Goal: Transaction & Acquisition: Subscribe to service/newsletter

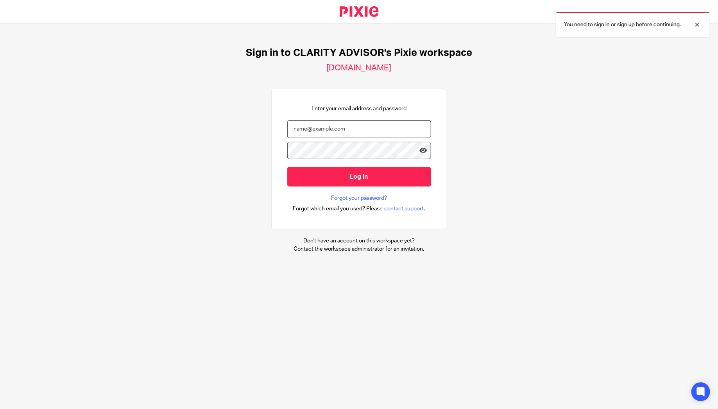
click at [309, 133] on input "email" at bounding box center [359, 129] width 144 height 18
drag, startPoint x: 312, startPoint y: 129, endPoint x: 391, endPoint y: 136, distance: 79.3
click at [391, 136] on input "harry@bookant.com.au" at bounding box center [359, 129] width 144 height 18
type input "harry@clarityadvisor.com.au"
click at [287, 167] on input "Log in" at bounding box center [359, 176] width 144 height 19
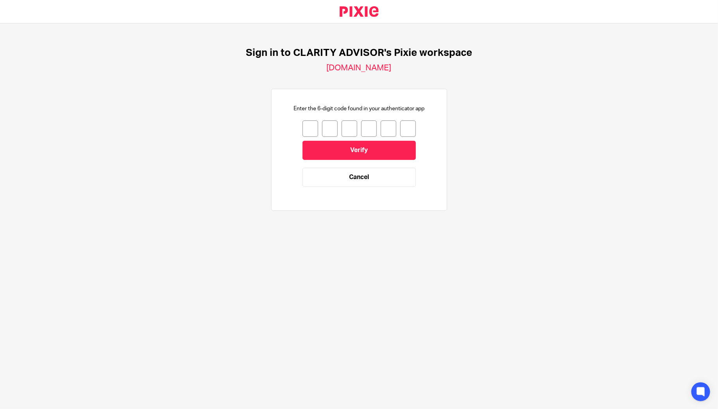
click at [313, 132] on input "number" at bounding box center [311, 128] width 16 height 16
type input "0"
type input "7"
type input "4"
type input "8"
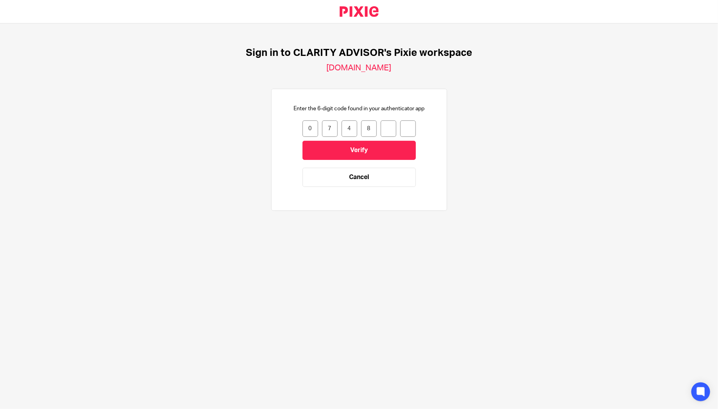
type input "5"
type input "9"
click at [338, 141] on input "Verify" at bounding box center [359, 150] width 113 height 19
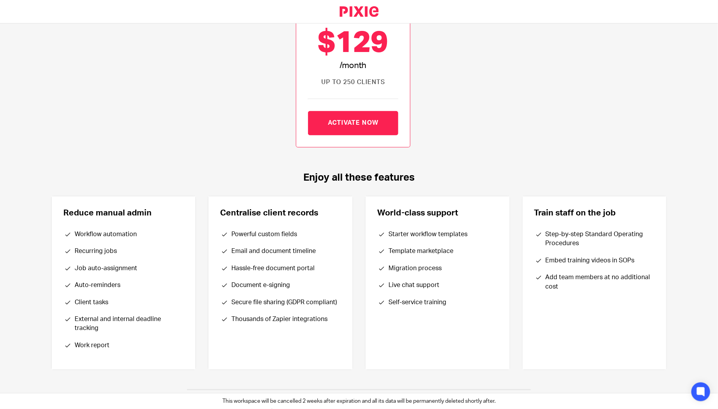
scroll to position [219, 0]
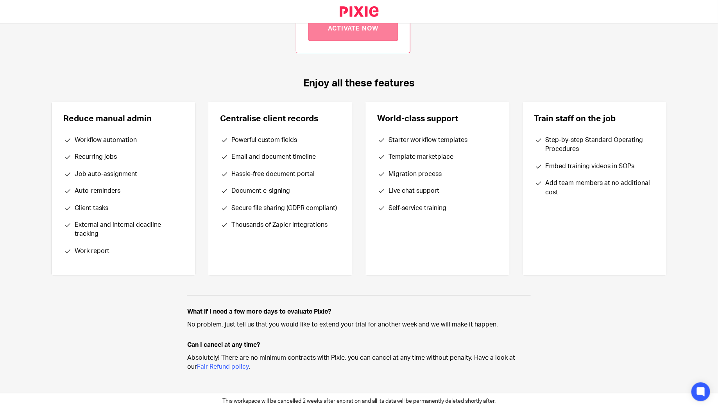
click at [341, 31] on link "Activate now" at bounding box center [353, 29] width 90 height 24
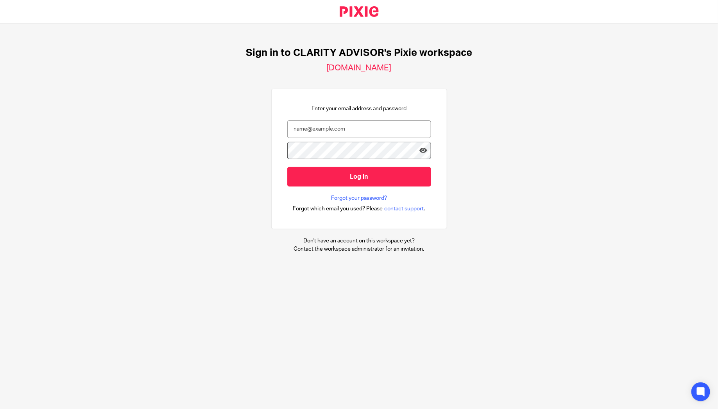
click at [351, 71] on h2 "[DOMAIN_NAME]" at bounding box center [359, 68] width 65 height 10
copy div "[DOMAIN_NAME]"
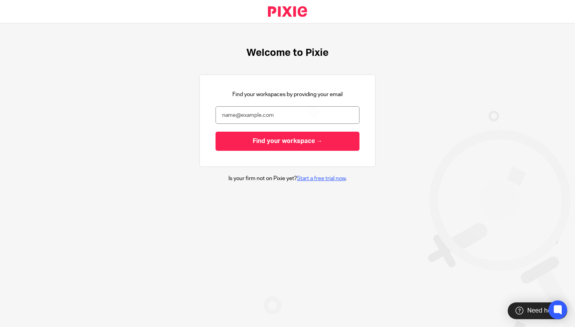
click at [313, 178] on link "Start a free trial now" at bounding box center [321, 178] width 48 height 5
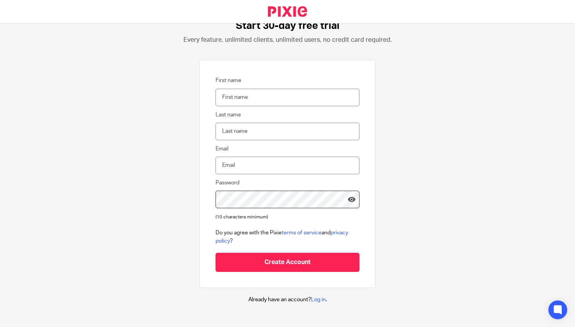
scroll to position [28, 0]
